Goal: Task Accomplishment & Management: Manage account settings

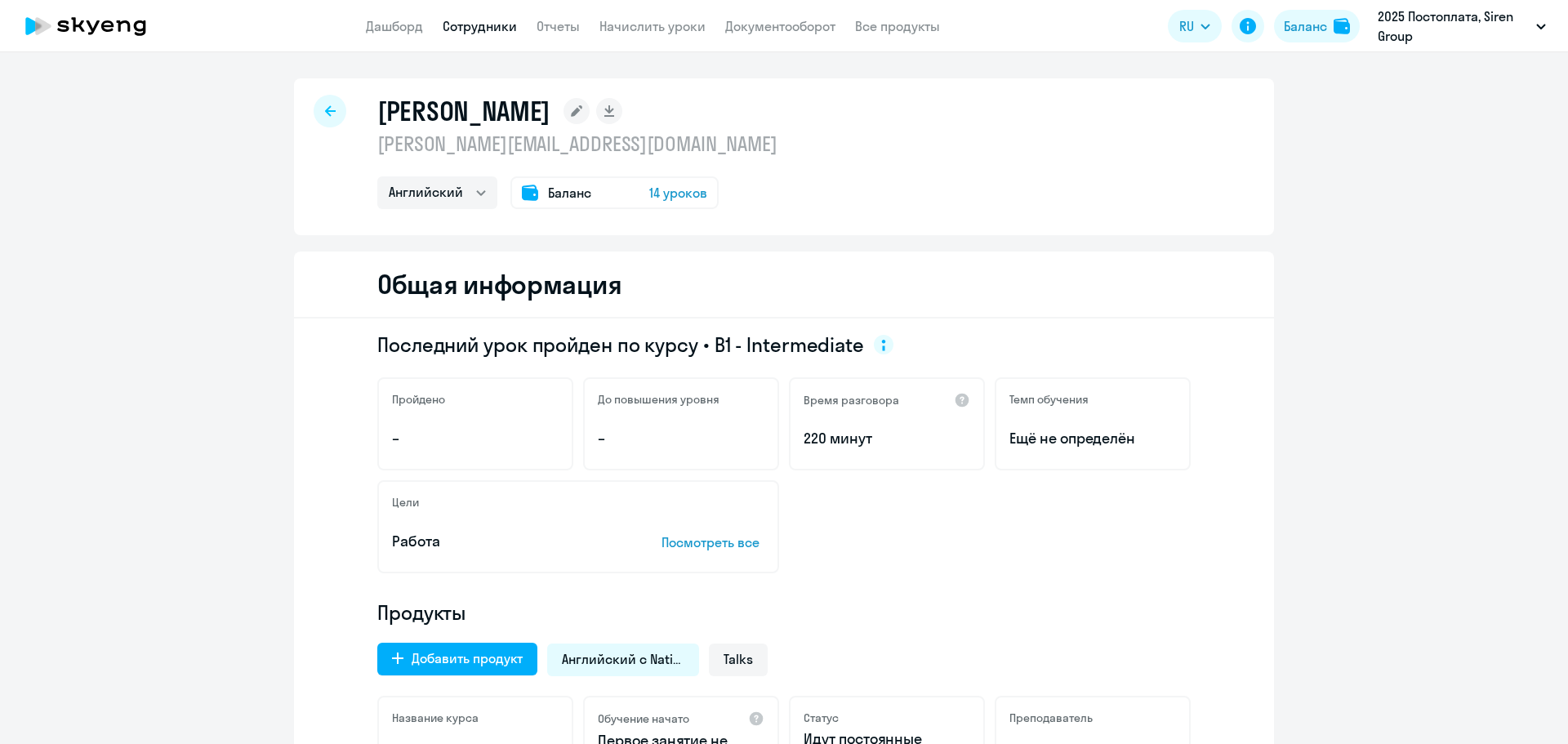
select select "english"
click at [630, 22] on link "Начислить уроки" at bounding box center [653, 27] width 106 height 17
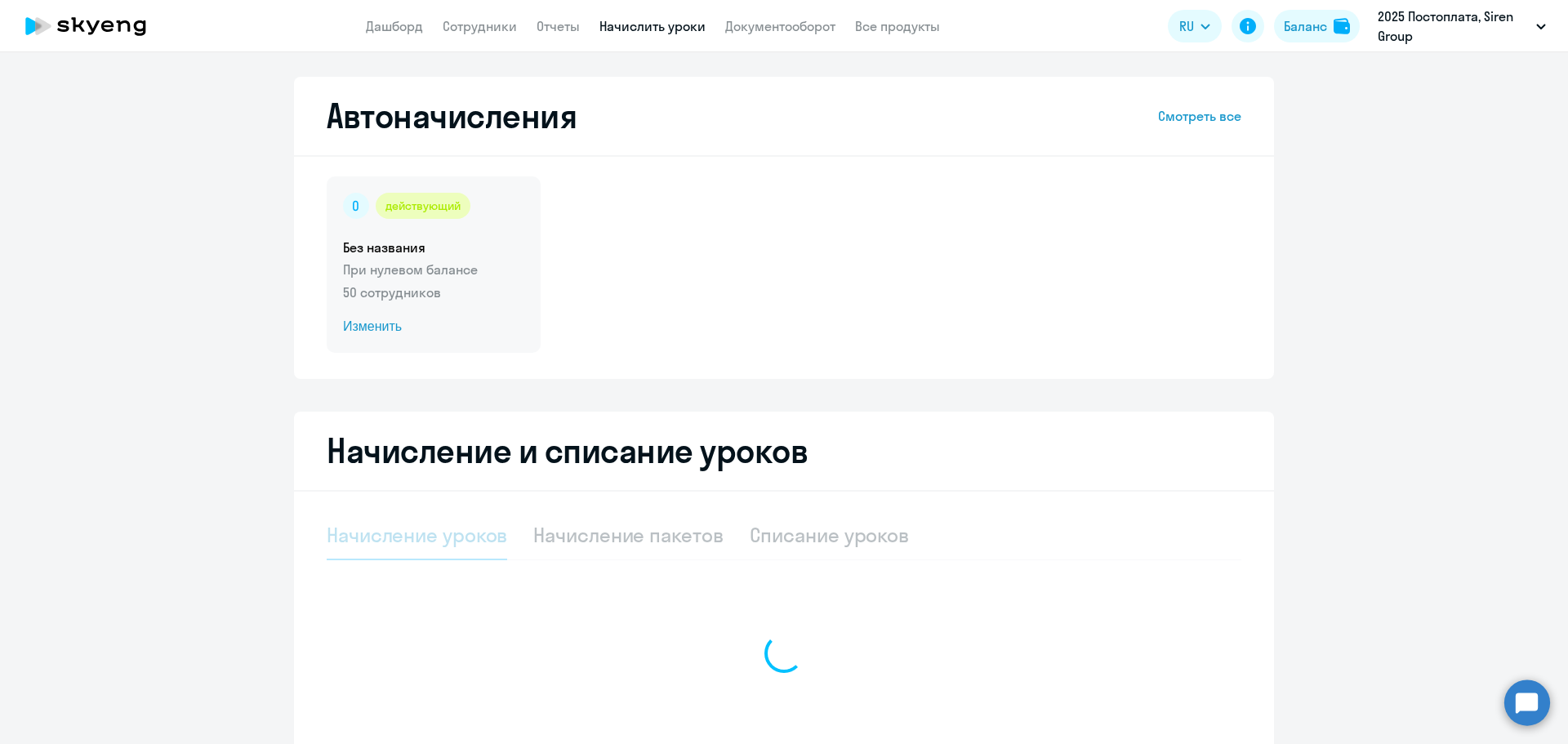
select select "10"
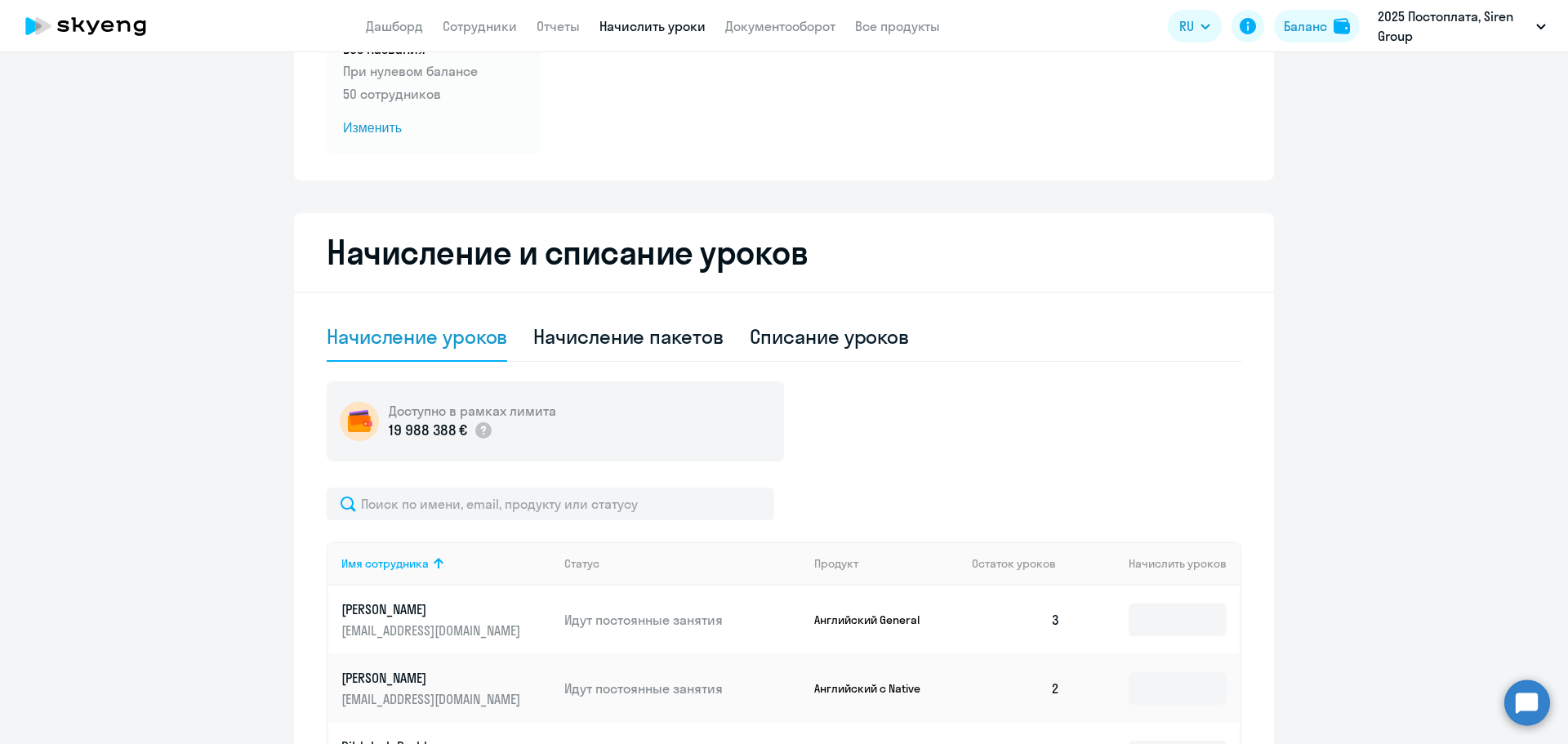
scroll to position [200, 0]
click at [467, 122] on span "Изменить" at bounding box center [433, 126] width 181 height 20
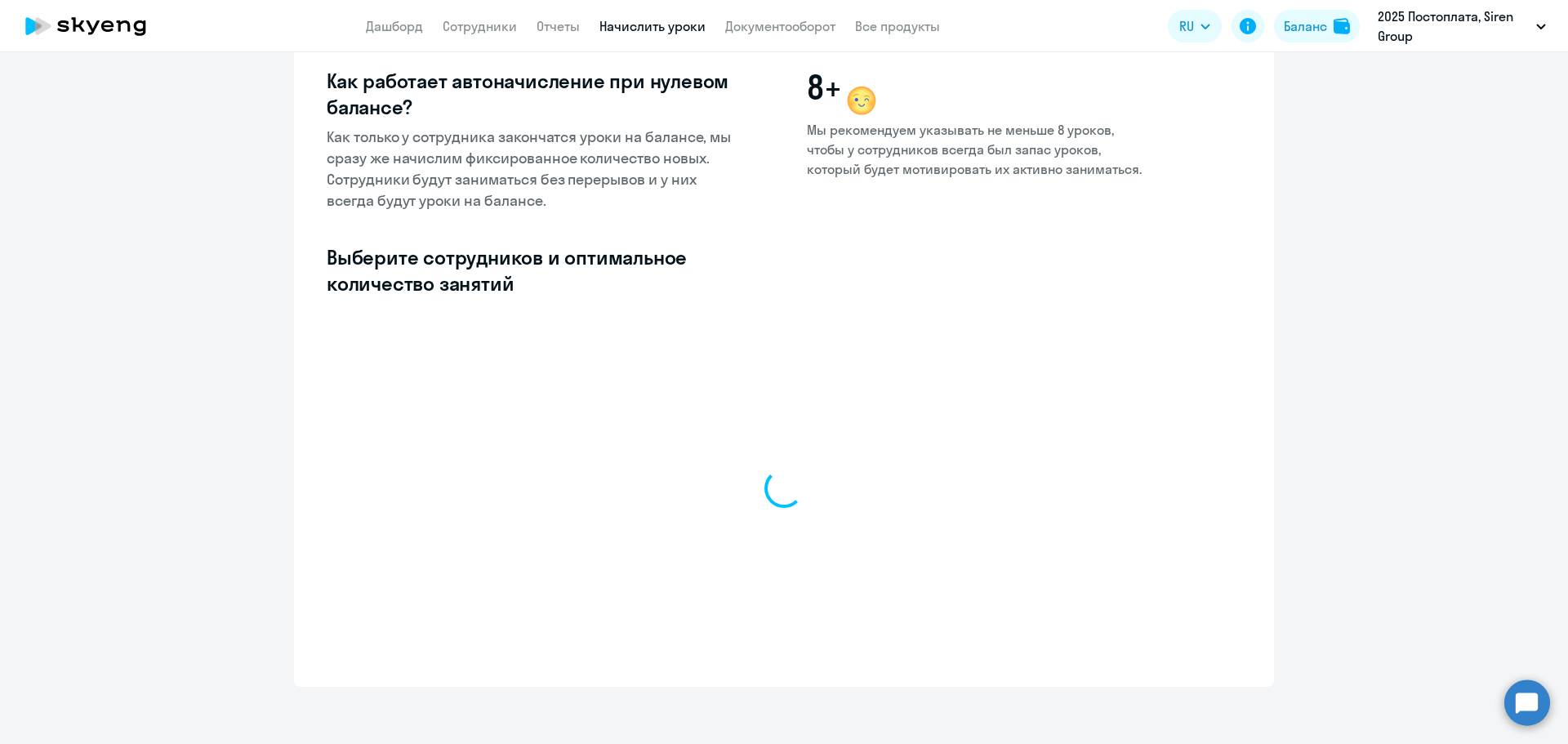
select select "10"
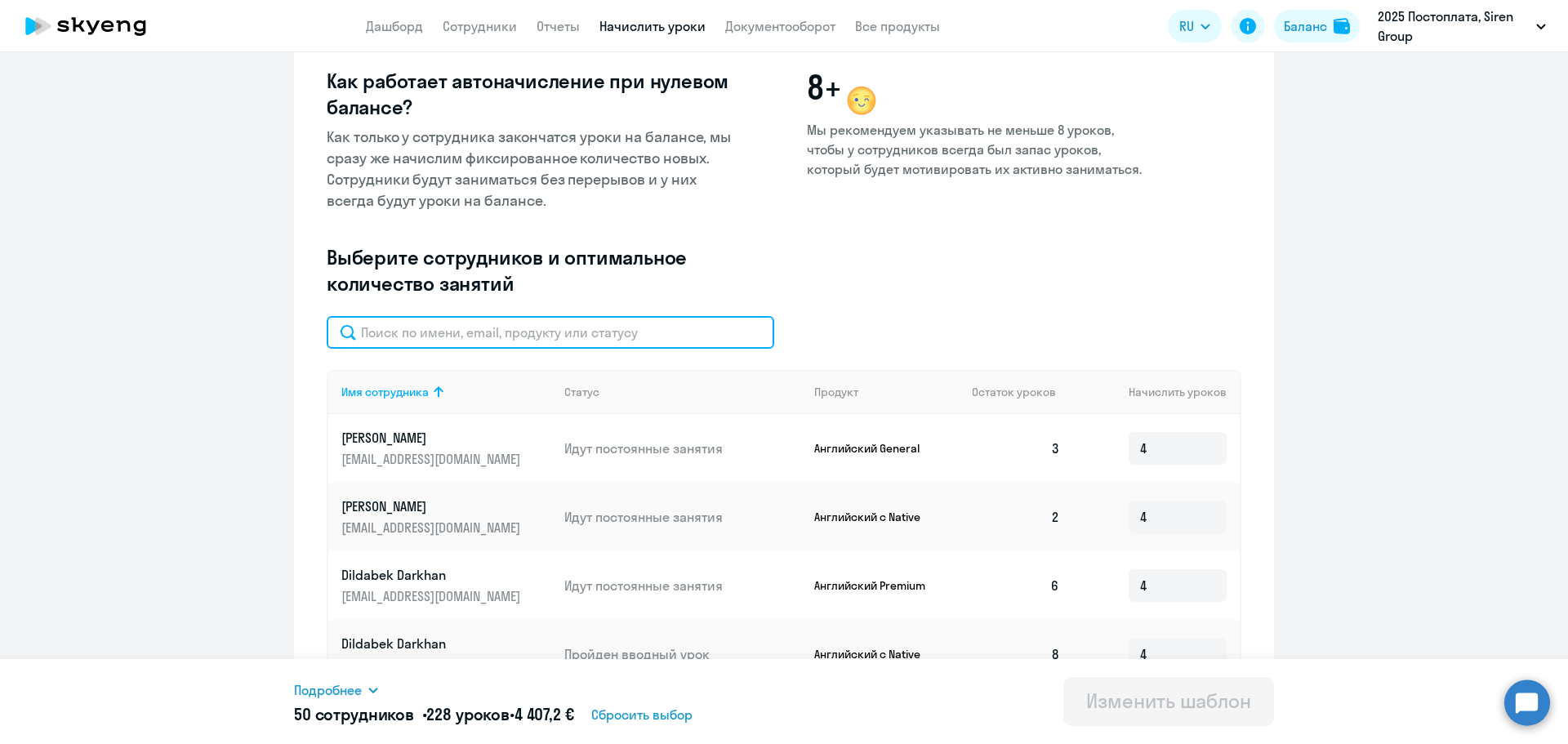
click at [533, 334] on input "text" at bounding box center [551, 332] width 448 height 32
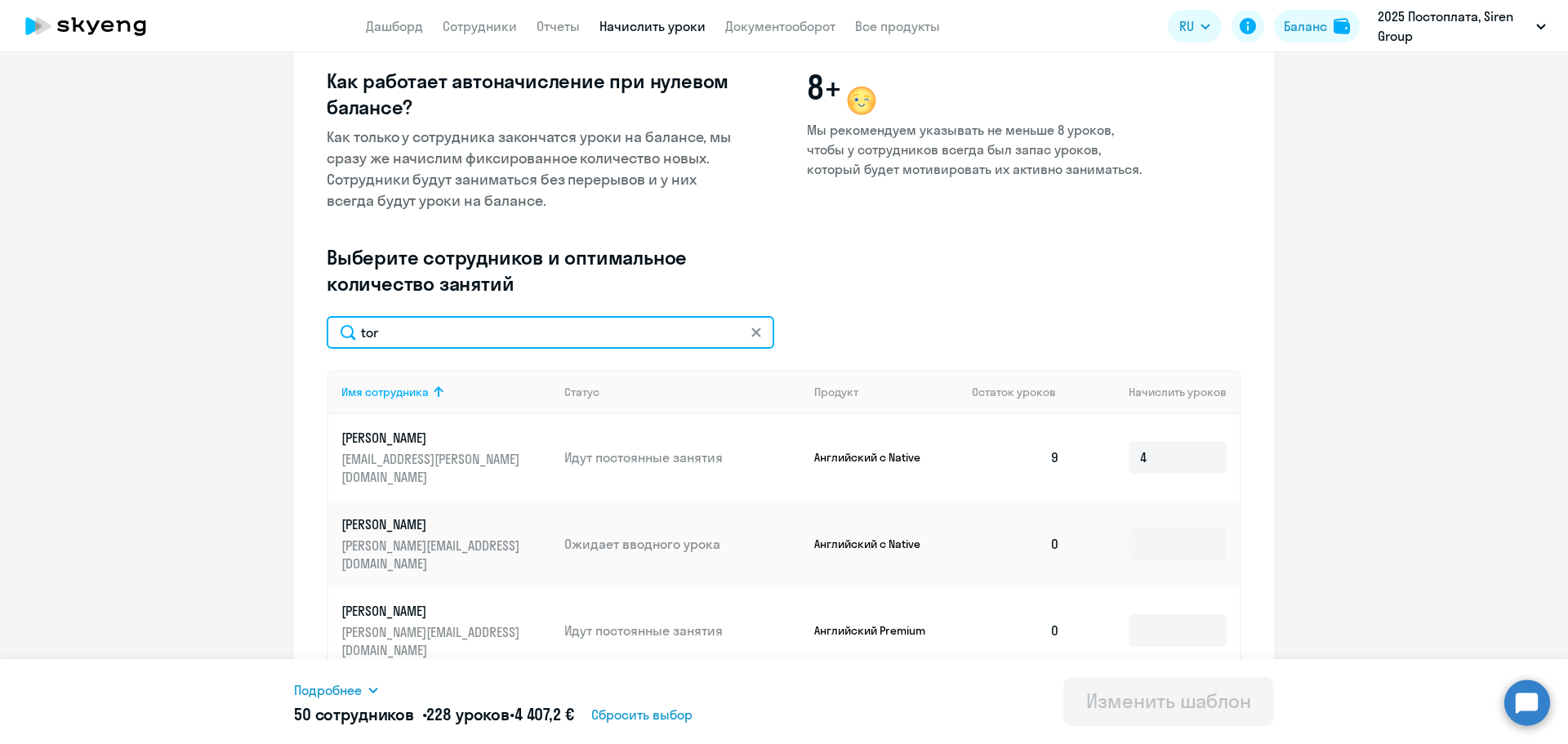
scroll to position [282, 0]
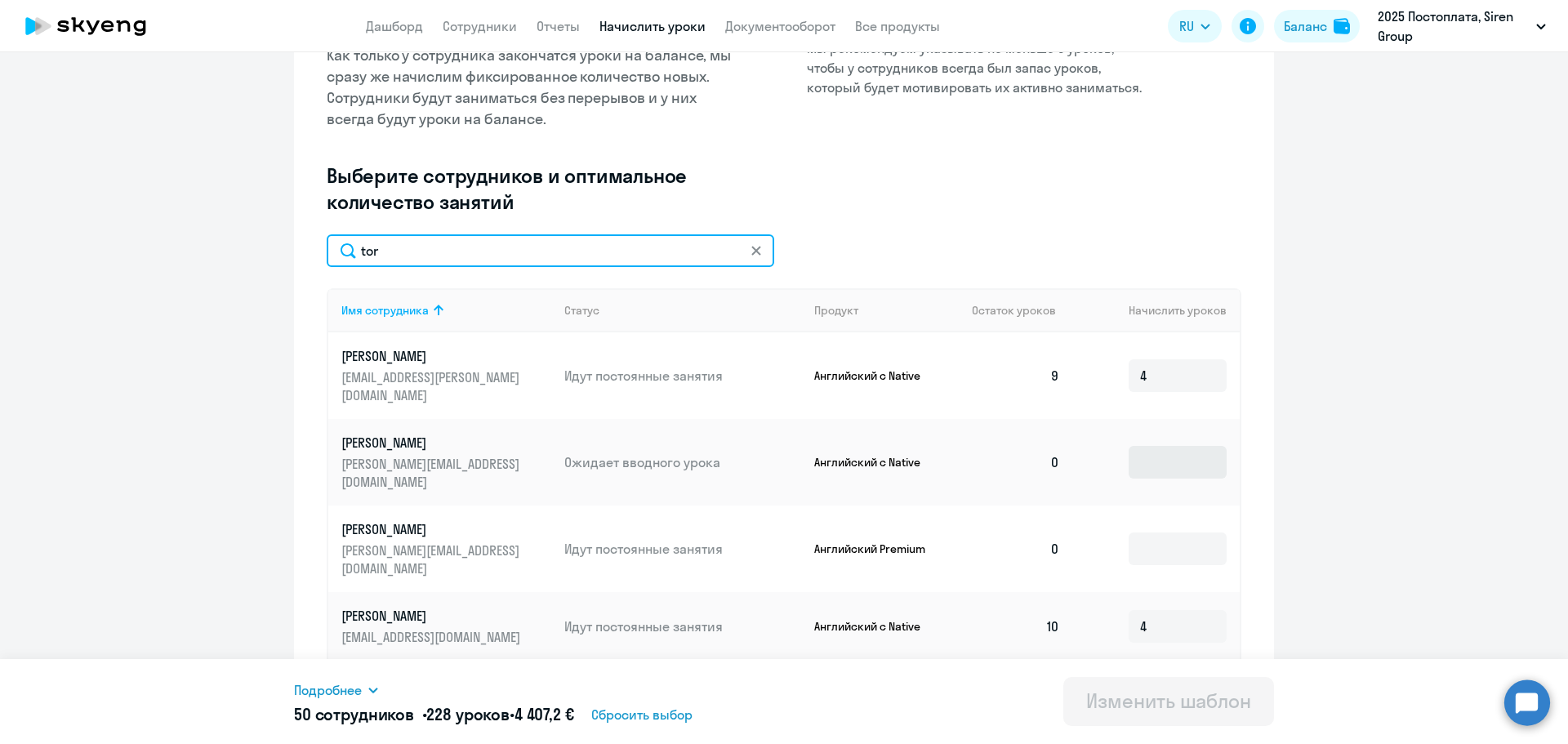
type input "tor"
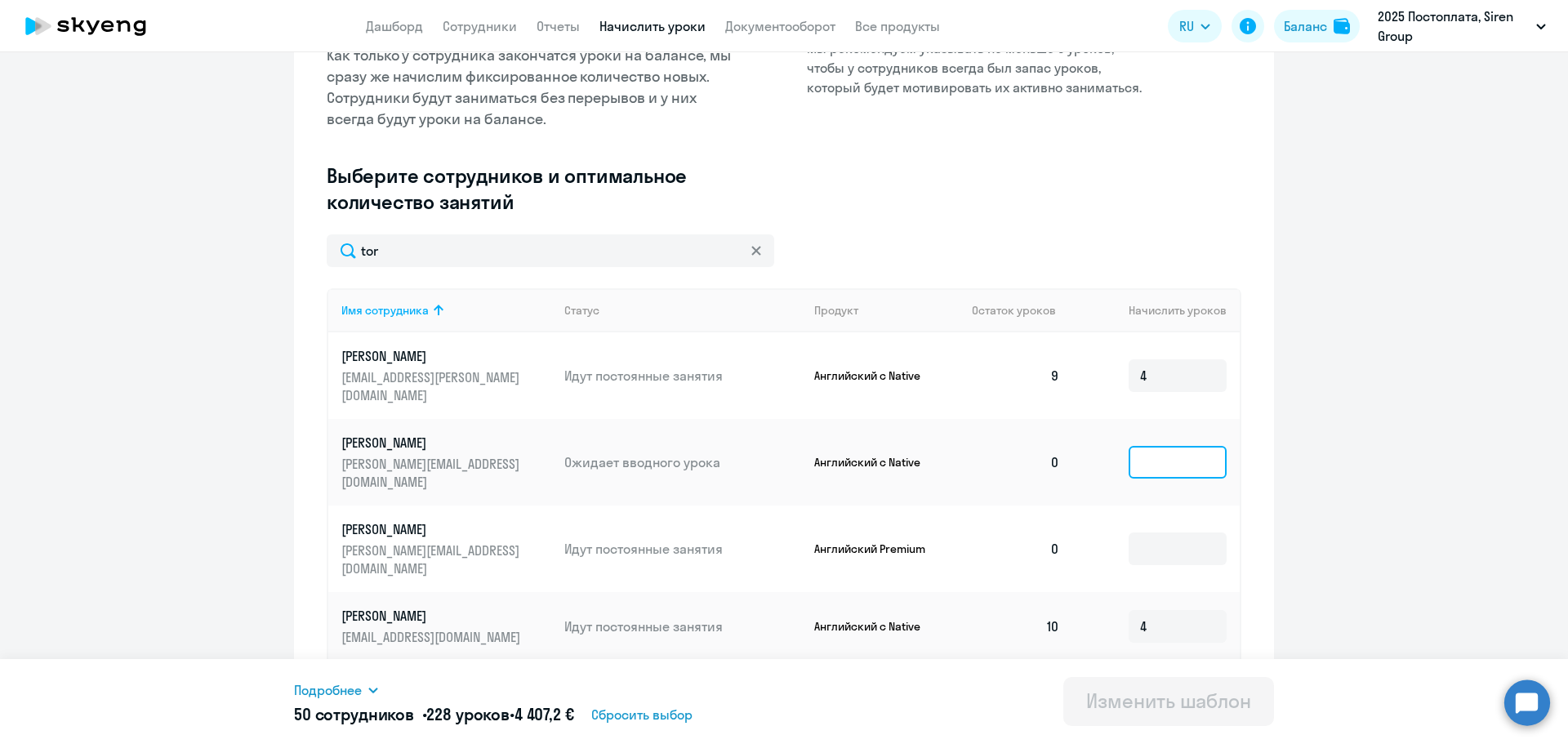
click at [1151, 446] on input at bounding box center [1178, 461] width 98 height 32
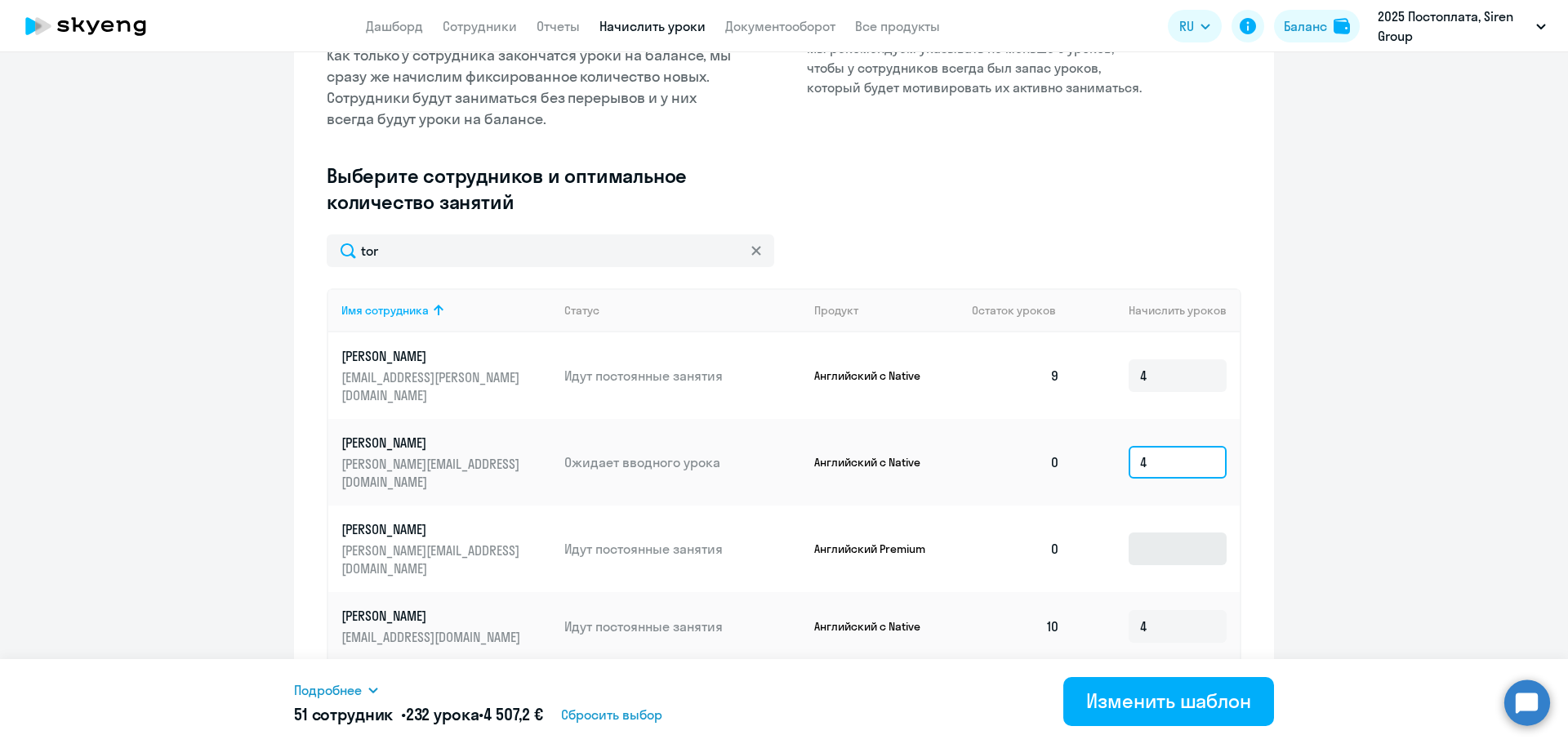
type input "4"
click at [1167, 532] on input at bounding box center [1178, 548] width 98 height 32
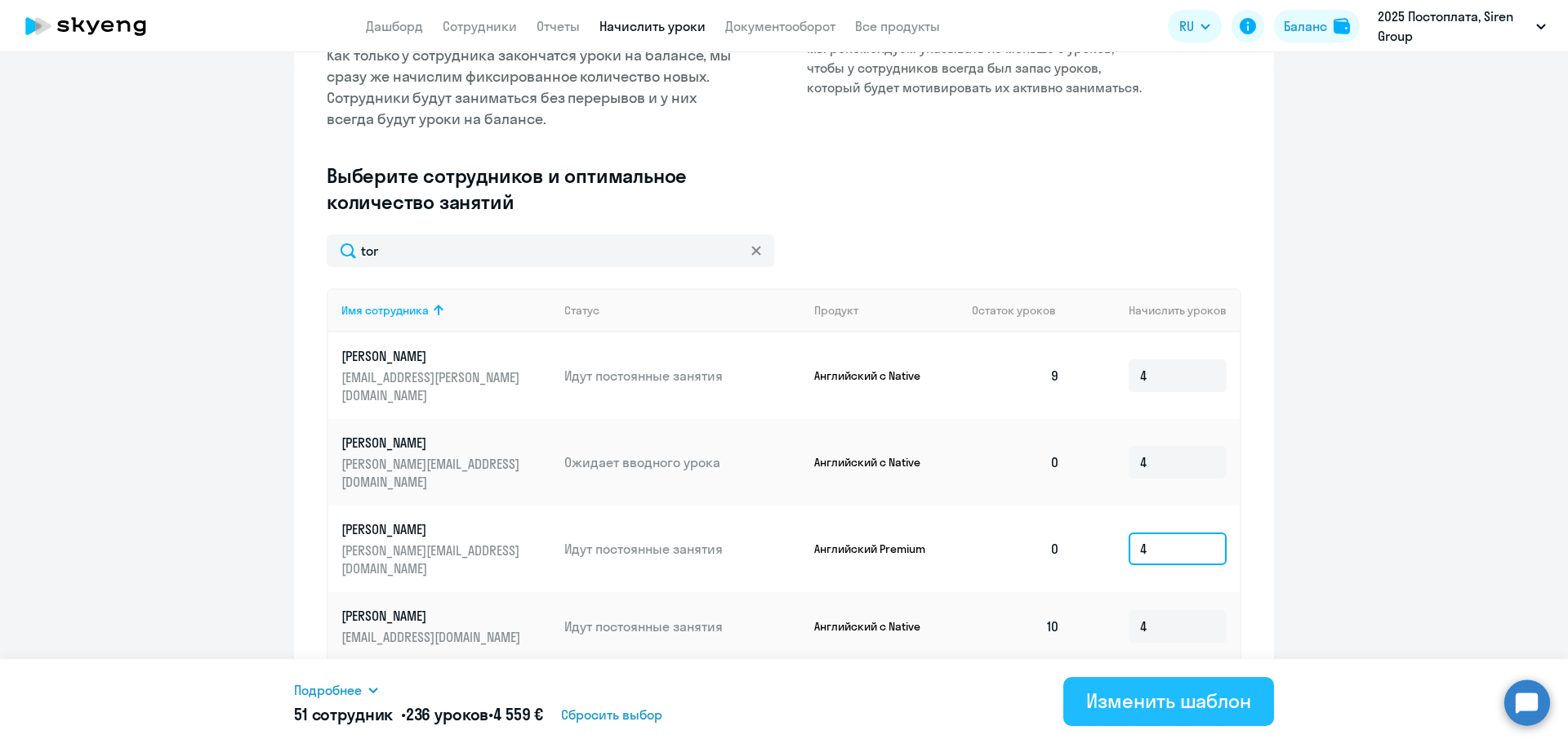
type input "4"
click at [1123, 702] on div "Изменить шаблон" at bounding box center [1169, 700] width 165 height 26
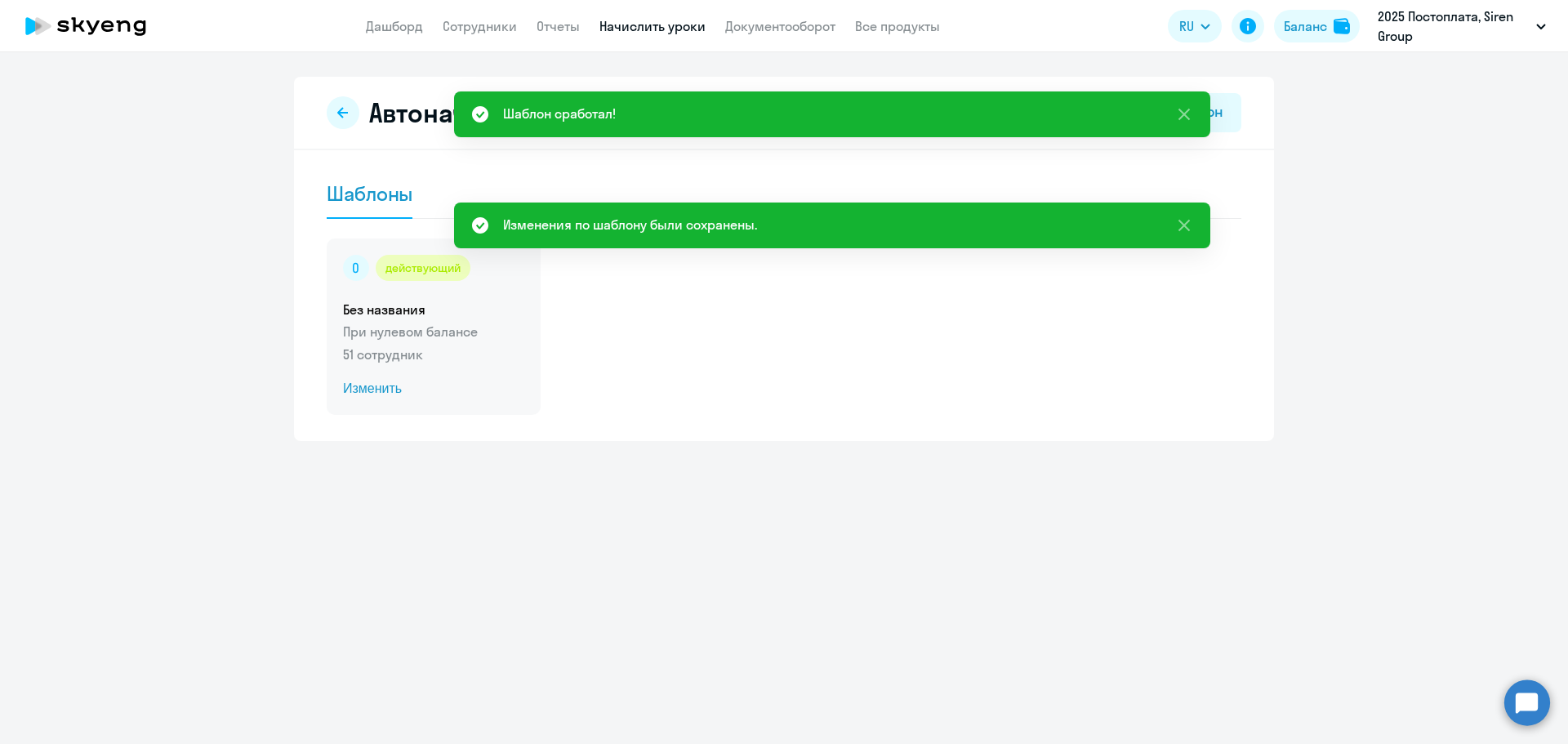
click at [448, 365] on div "действующий Без названия При нулевом балансе 51 сотрудник Изменить" at bounding box center [433, 327] width 214 height 176
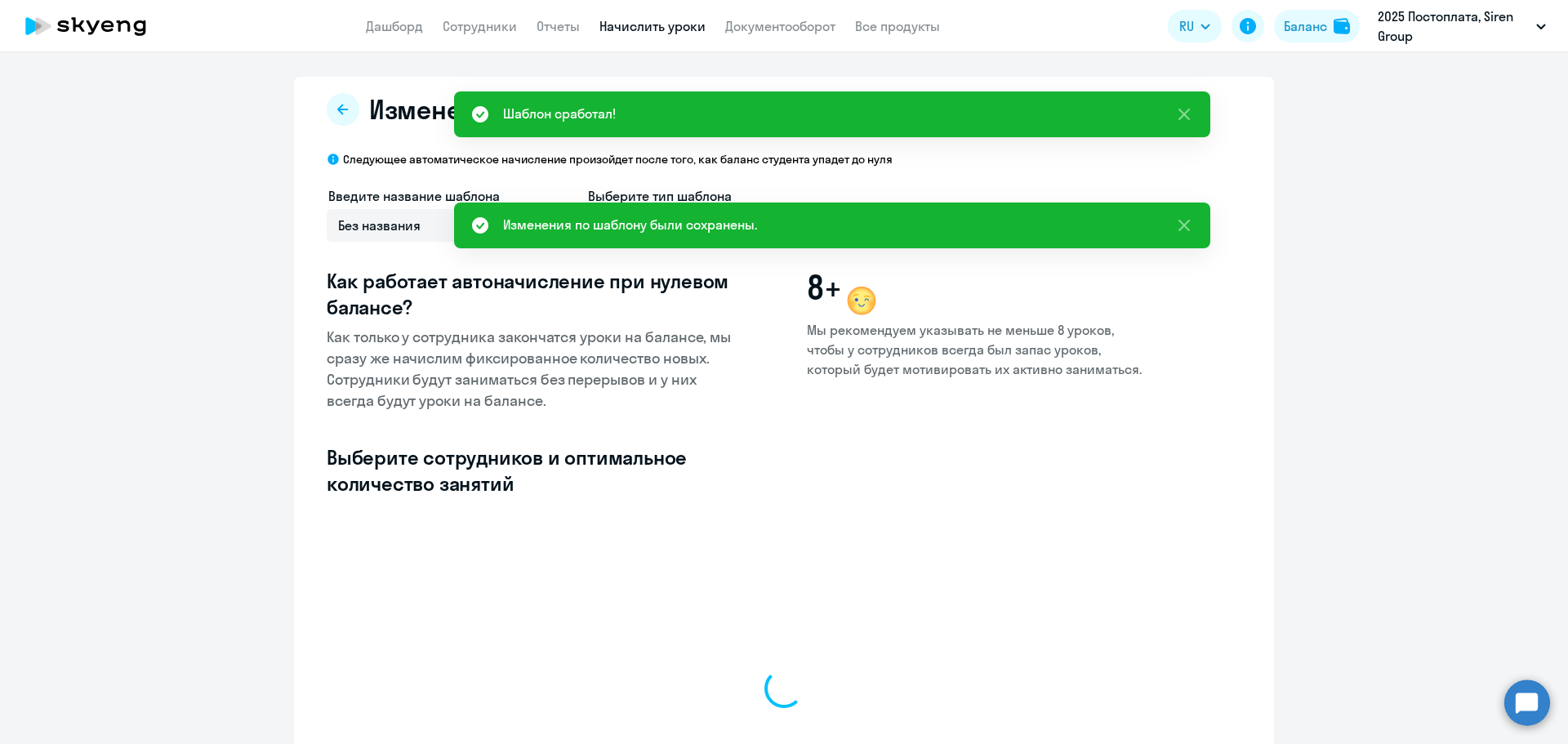
select select "10"
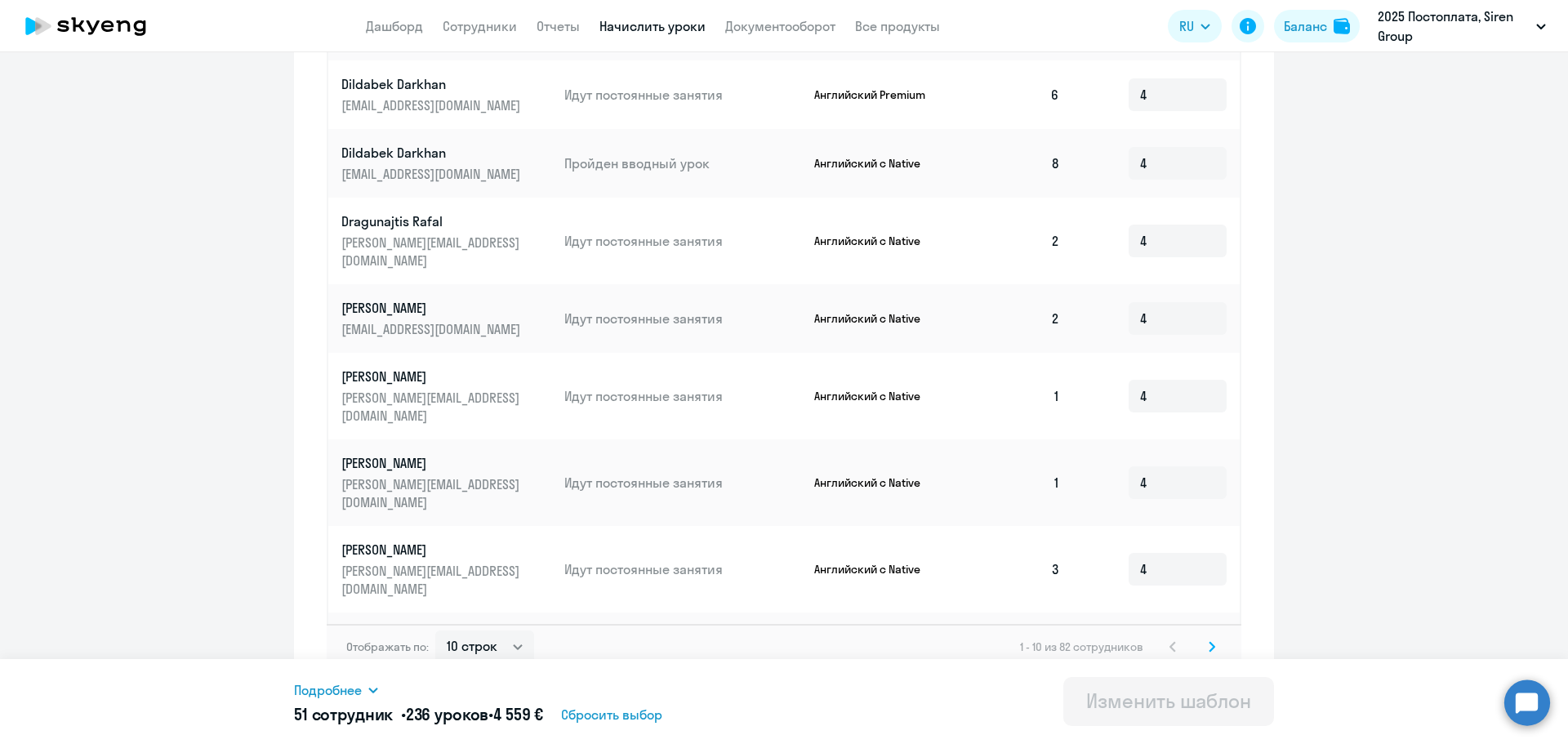
scroll to position [693, 0]
click at [1209, 636] on svg-icon at bounding box center [1212, 644] width 20 height 20
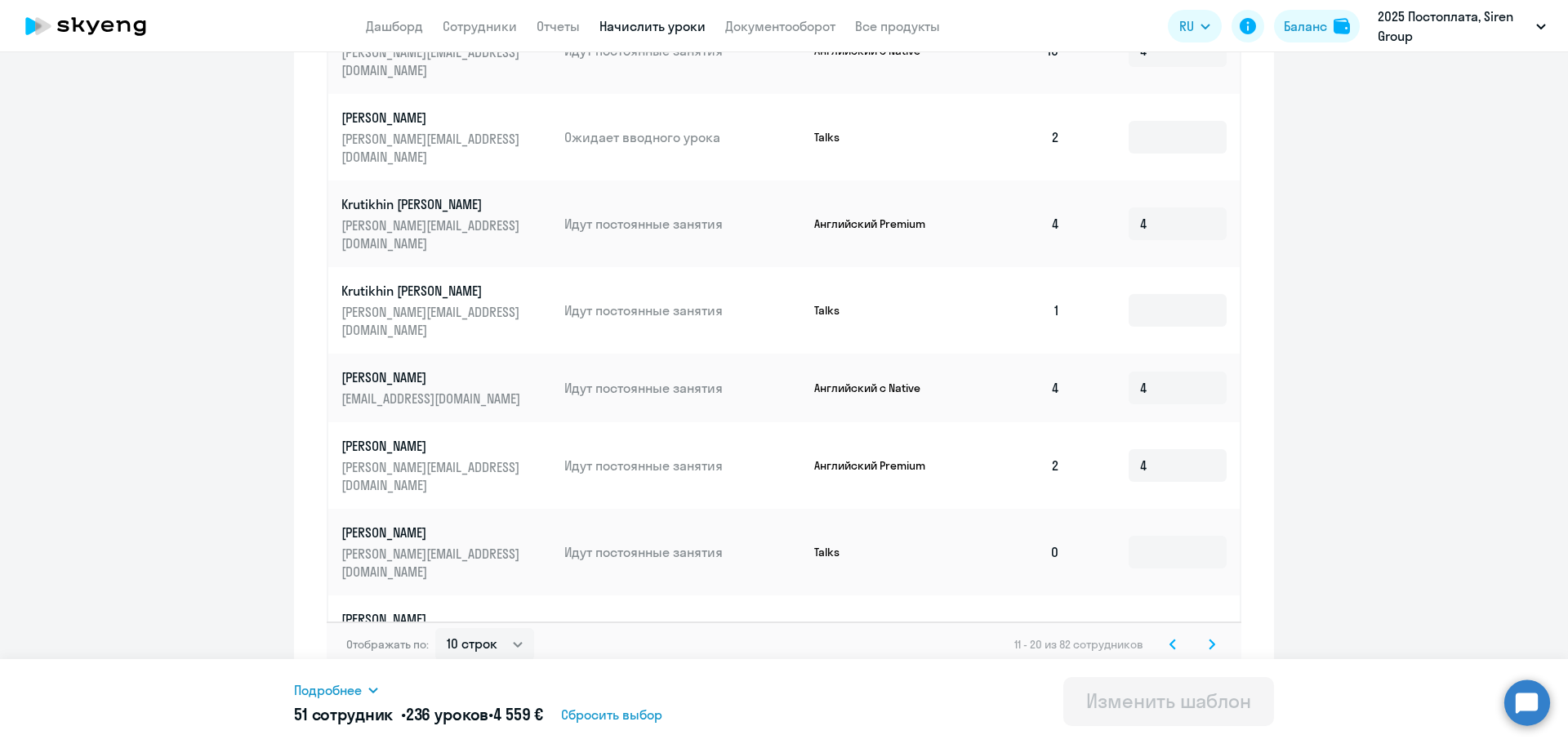
click at [1166, 622] on input at bounding box center [1178, 638] width 98 height 32
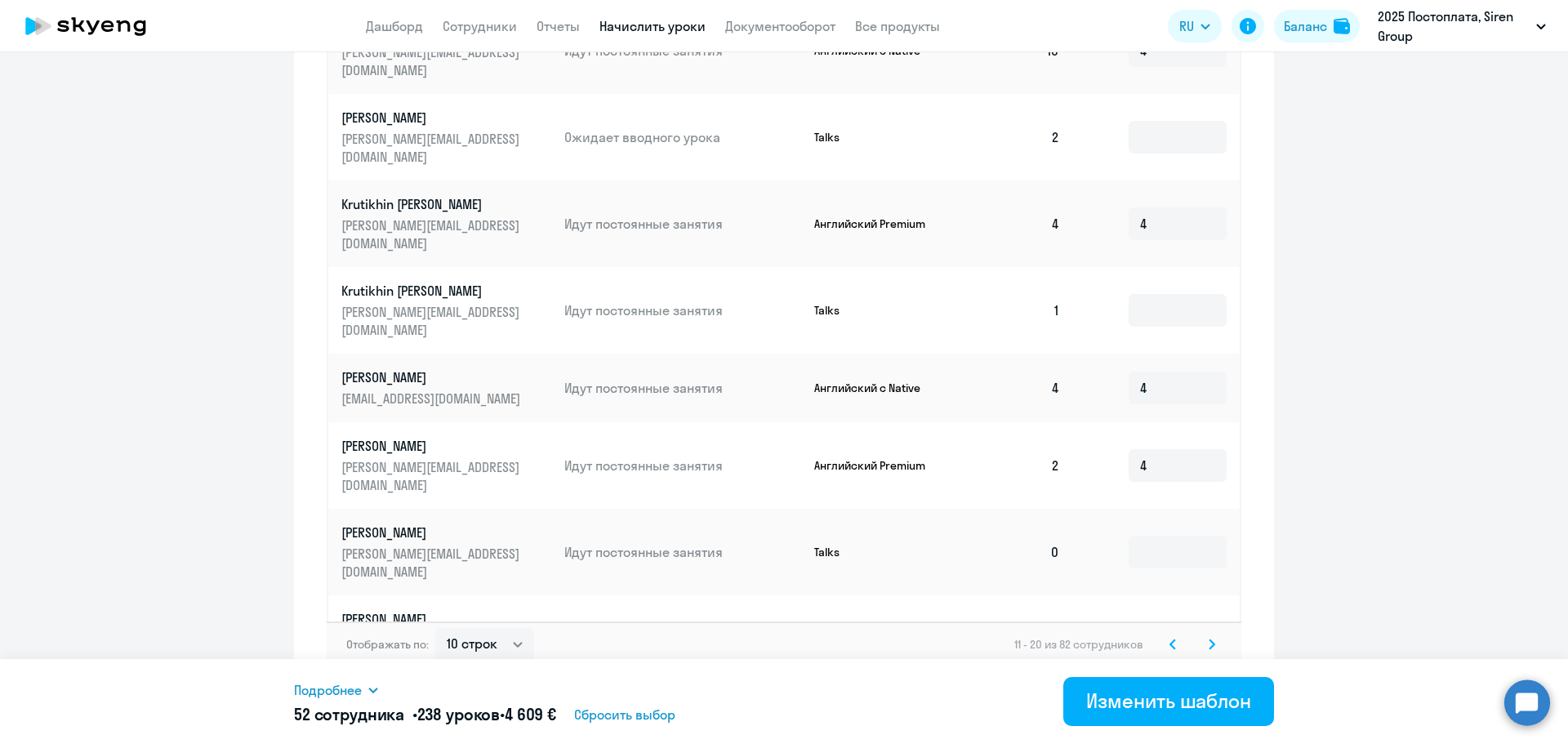
type input "2"
click at [1202, 634] on svg-icon at bounding box center [1212, 644] width 20 height 20
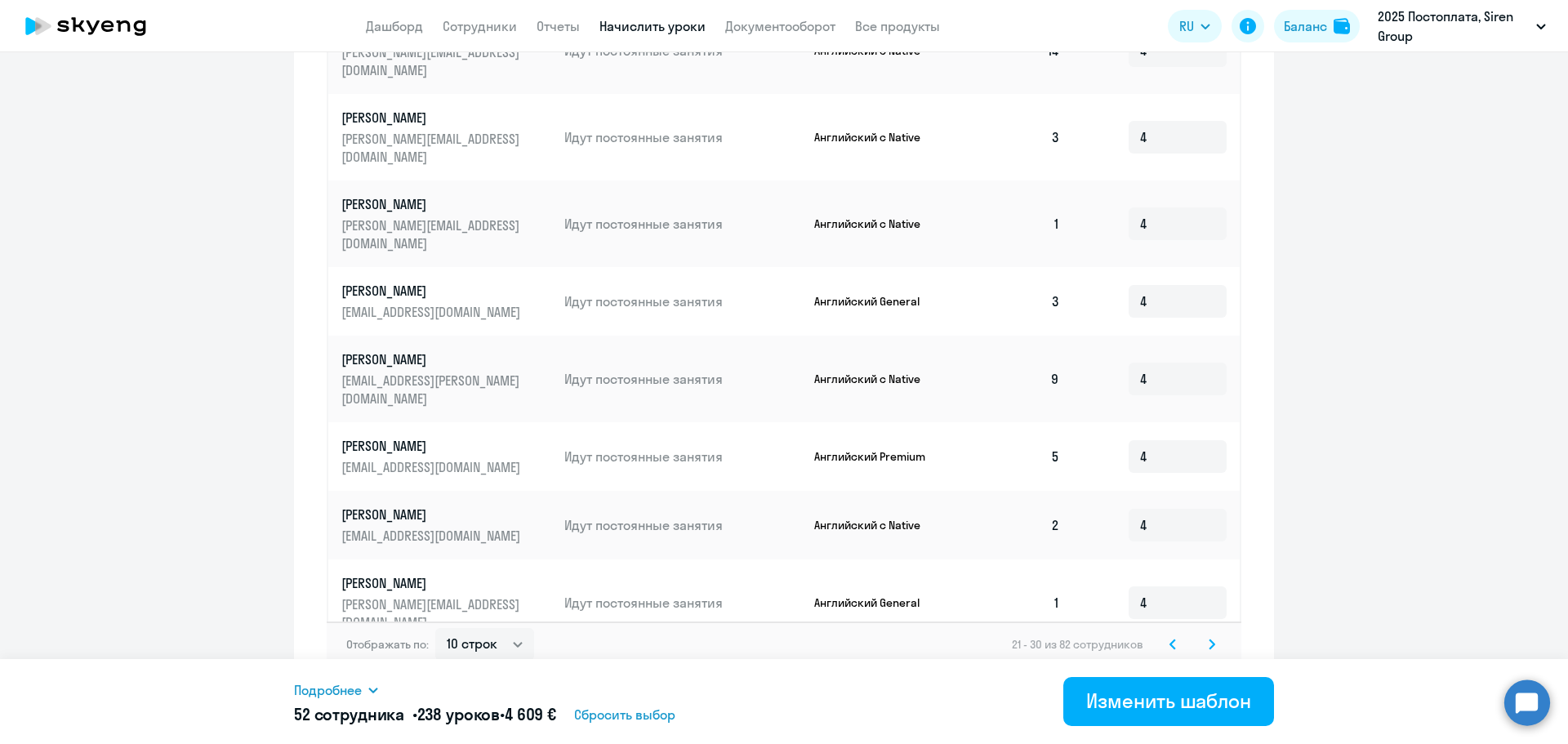
click at [1175, 663] on input at bounding box center [1178, 679] width 98 height 32
type input "2"
click at [1157, 693] on div "Изменить шаблон" at bounding box center [1169, 700] width 165 height 26
